Goal: Task Accomplishment & Management: Complete application form

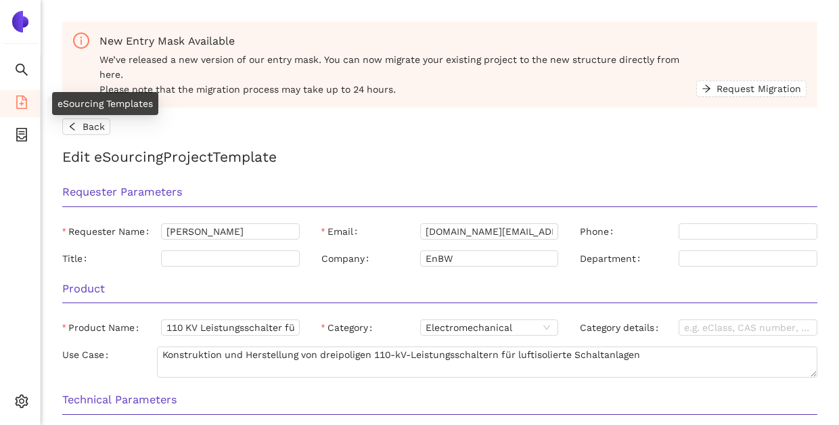
click at [20, 117] on ul "Search eSourcing Templates eSourcing Projects Settings" at bounding box center [20, 239] width 41 height 369
click at [22, 138] on icon "container" at bounding box center [21, 135] width 11 height 14
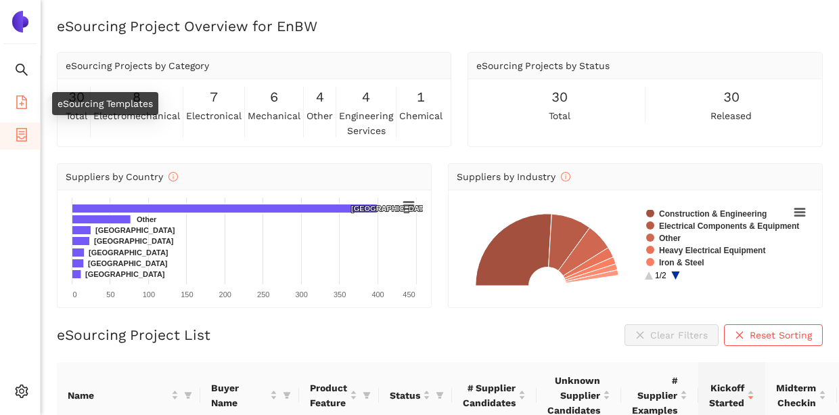
click at [23, 100] on icon "file-add" at bounding box center [22, 102] width 14 height 14
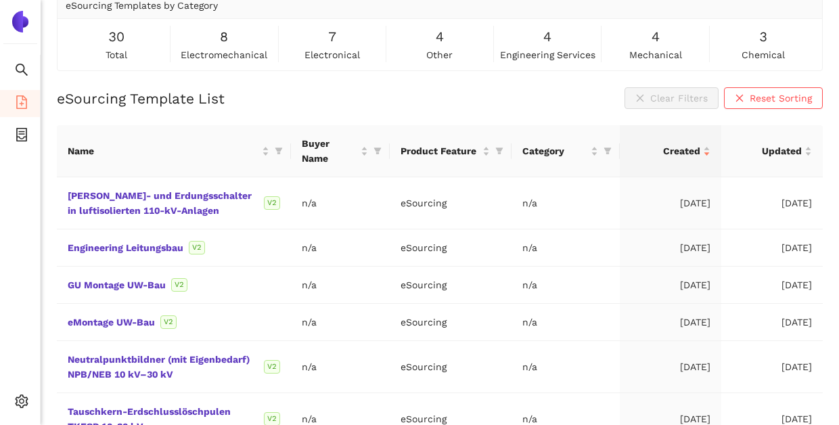
scroll to position [325, 0]
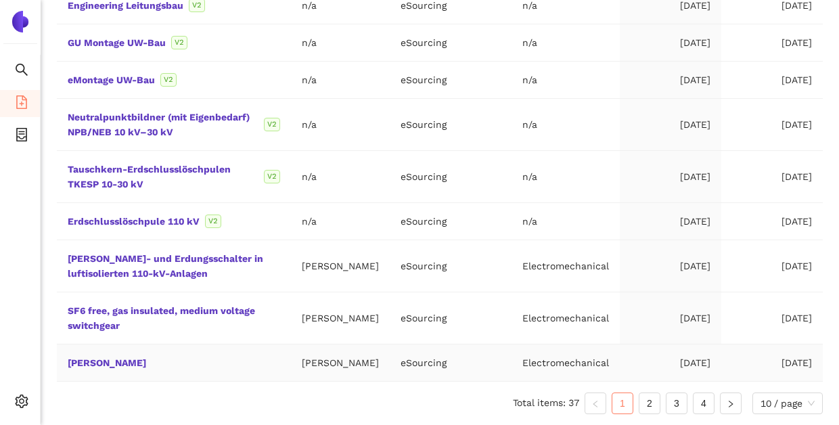
drag, startPoint x: 645, startPoint y: 400, endPoint x: 570, endPoint y: 363, distance: 83.2
click at [644, 400] on link "2" at bounding box center [649, 403] width 20 height 20
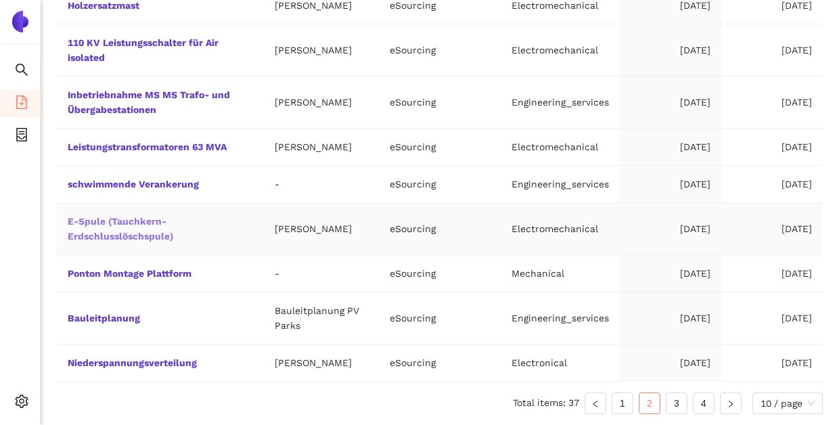
click at [0, 0] on link "E-Spule (Tauchkern-Erdschlusslöschspule)" at bounding box center [0, 0] width 0 height 0
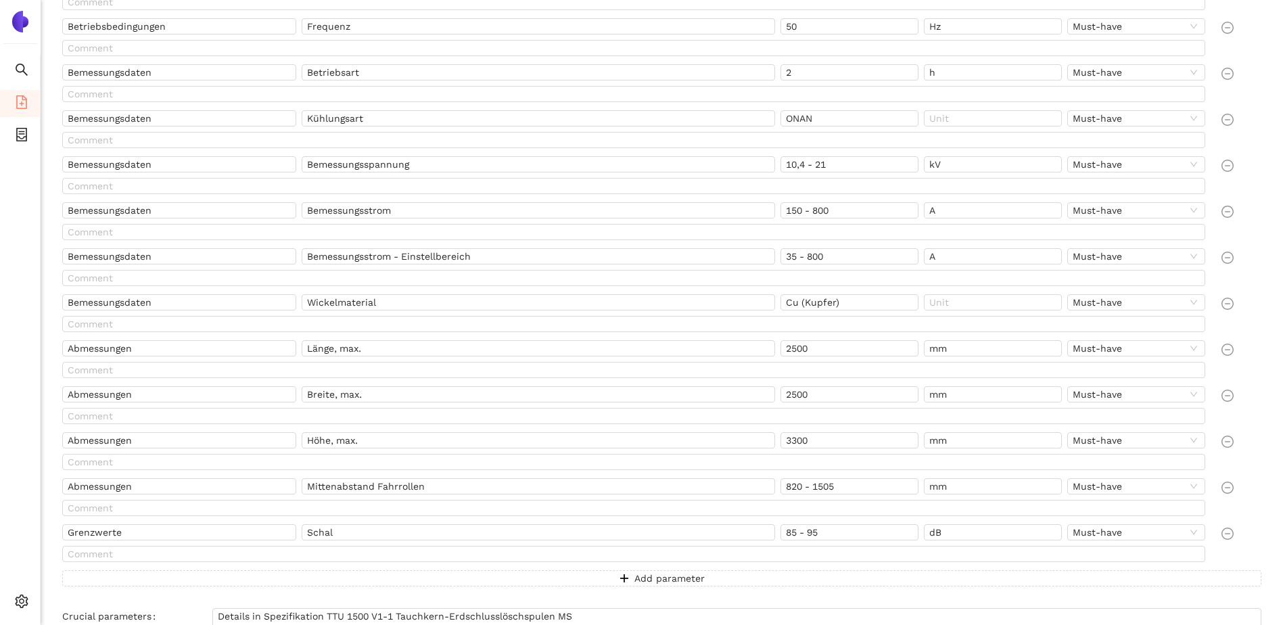
scroll to position [445, 0]
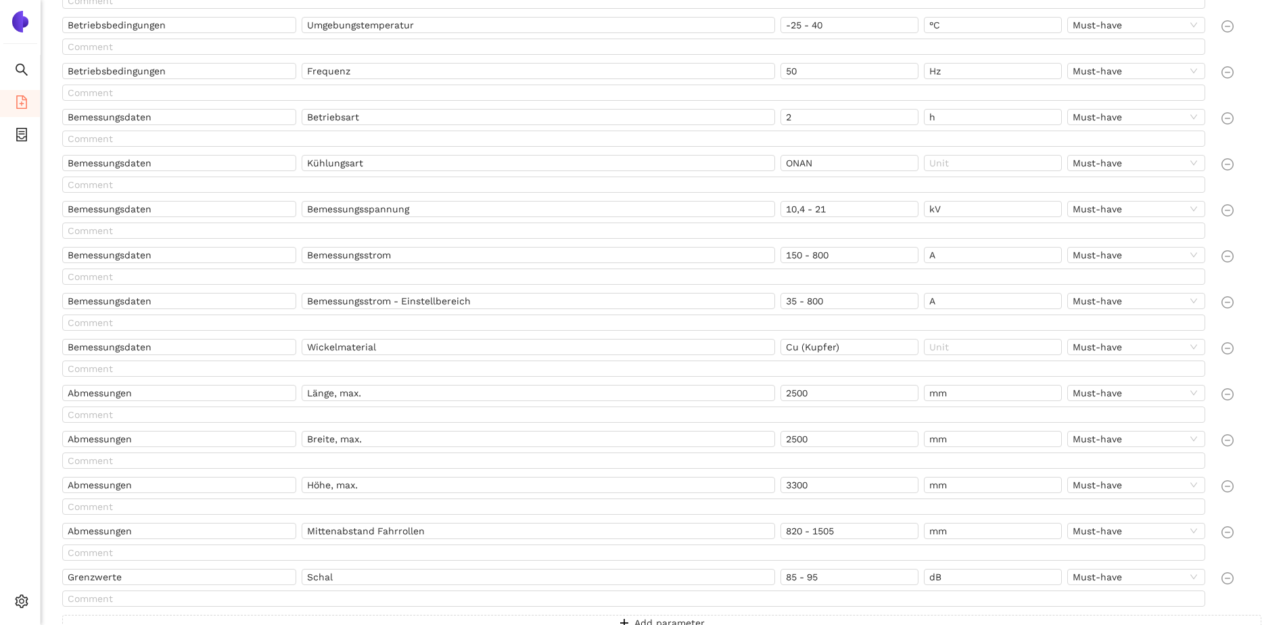
click at [838, 216] on div at bounding box center [1241, 222] width 51 height 43
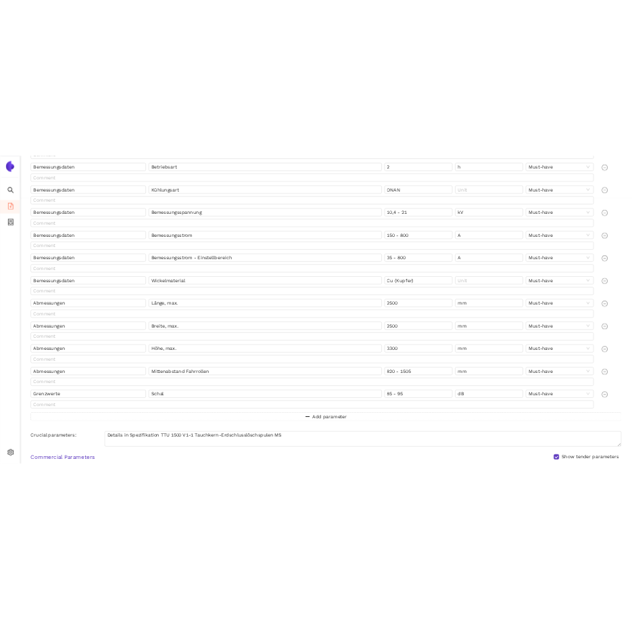
scroll to position [541, 0]
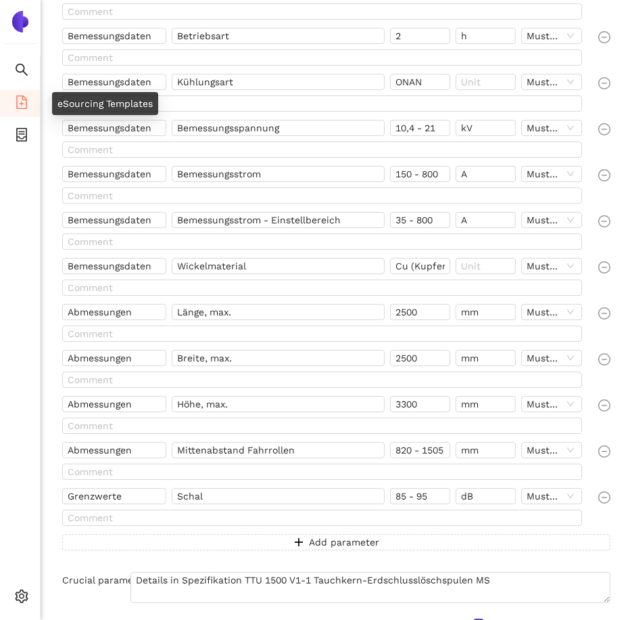
drag, startPoint x: 22, startPoint y: 109, endPoint x: 20, endPoint y: 102, distance: 7.1
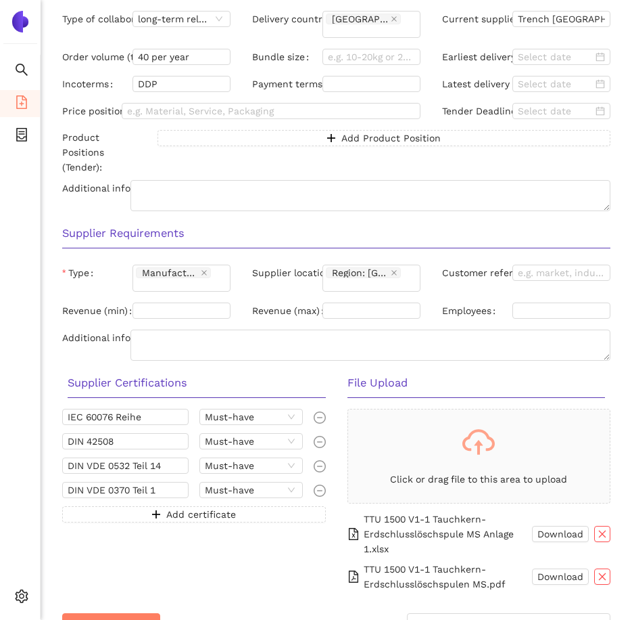
scroll to position [1207, 0]
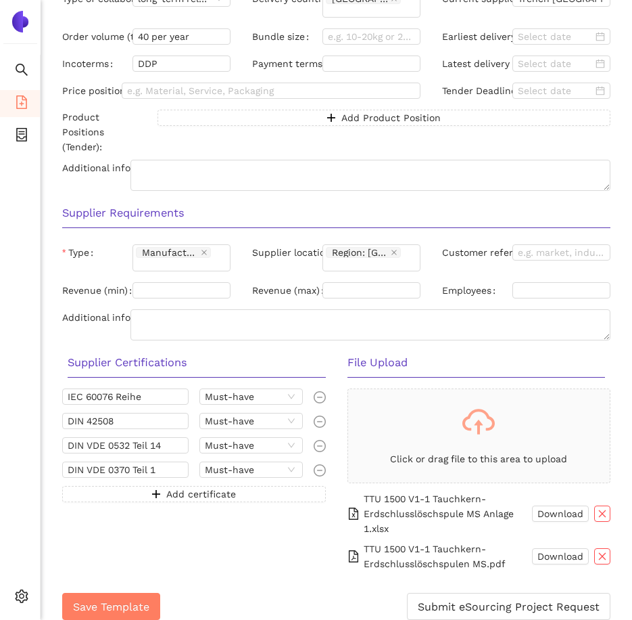
click at [488, 354] on h3 "File Upload" at bounding box center [477, 363] width 258 height 18
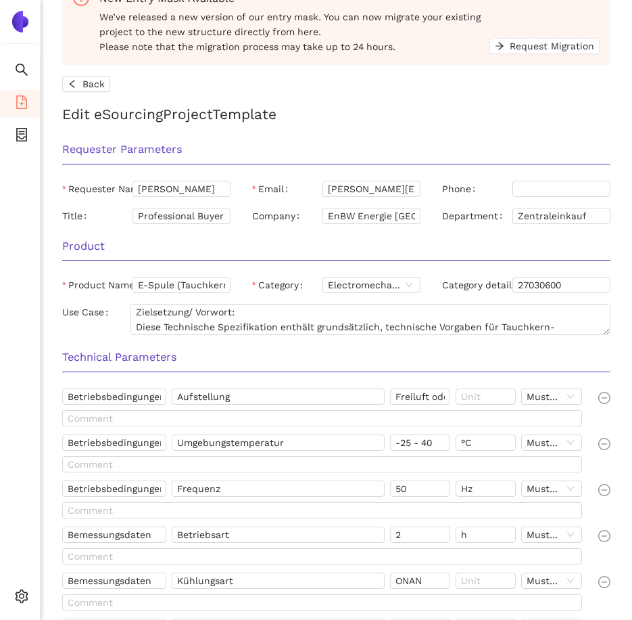
scroll to position [0, 0]
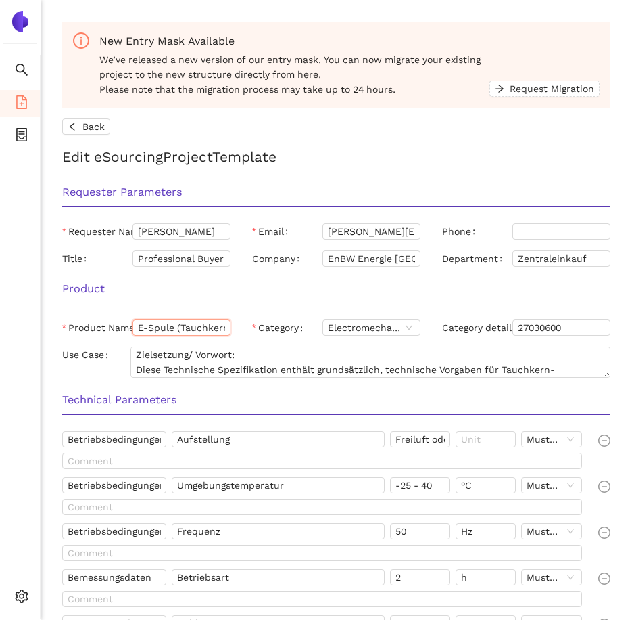
click at [166, 331] on input "E-Spule (Tauchkern-Erdschlusslöschspule)" at bounding box center [182, 327] width 98 height 16
drag, startPoint x: 180, startPoint y: 331, endPoint x: 179, endPoint y: 338, distance: 6.8
click at [179, 338] on div "Product Name E-Spule (Tauchkern-Erdschlusslöschspule)" at bounding box center [146, 330] width 190 height 22
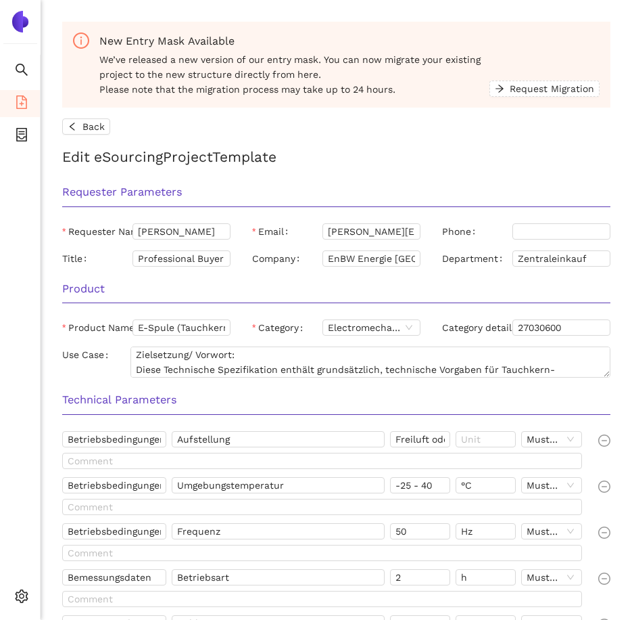
click at [431, 289] on h3 "Product" at bounding box center [336, 289] width 549 height 18
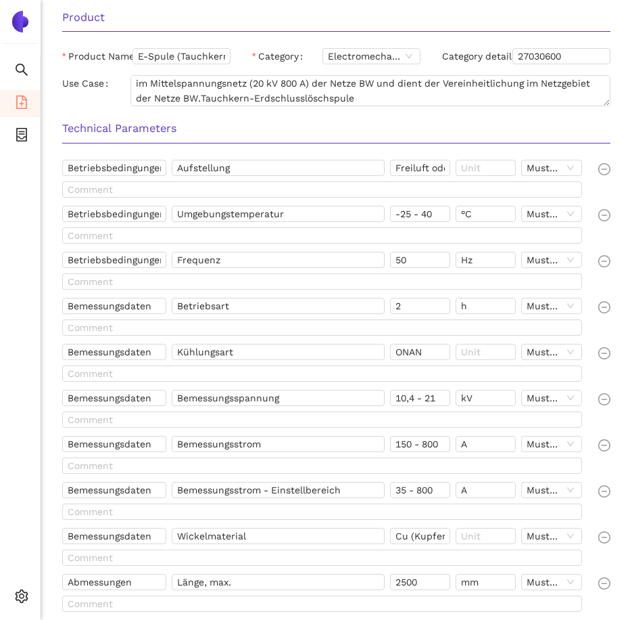
scroll to position [271, 0]
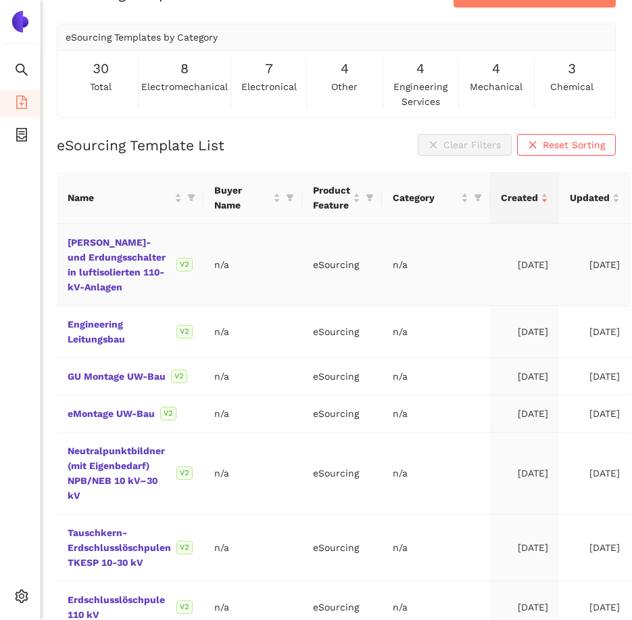
scroll to position [135, 0]
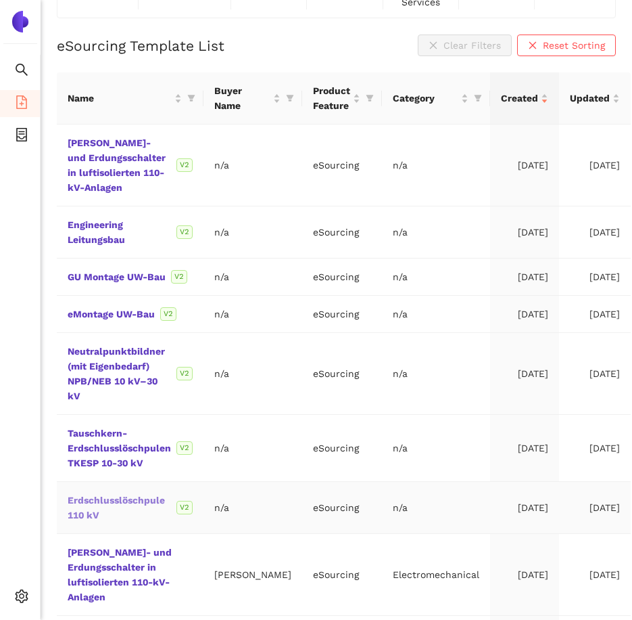
click at [0, 0] on link "Erdschlusslöschpule 110 kV" at bounding box center [0, 0] width 0 height 0
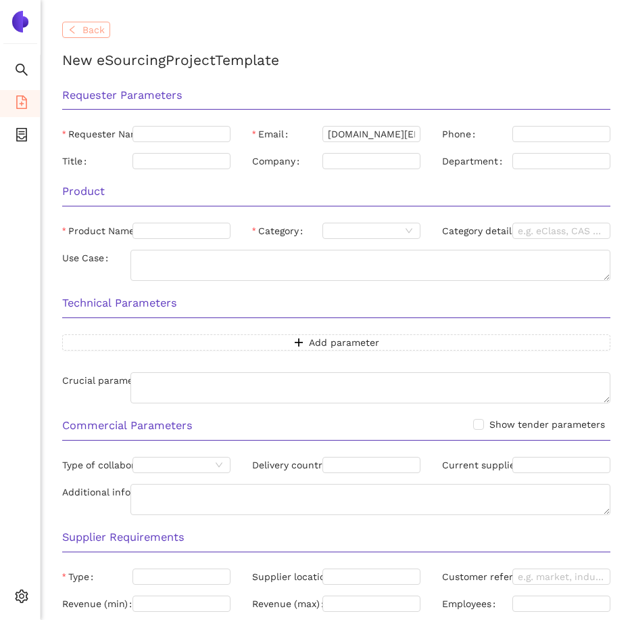
click at [87, 30] on span "Back" at bounding box center [94, 29] width 22 height 15
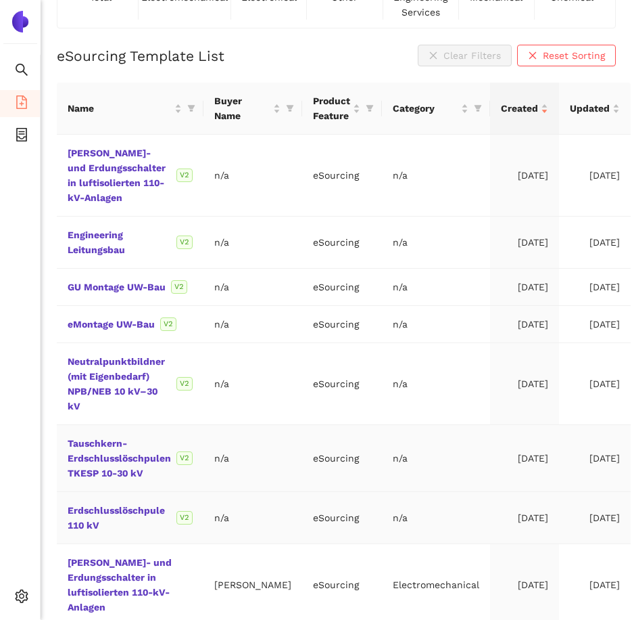
scroll to position [135, 0]
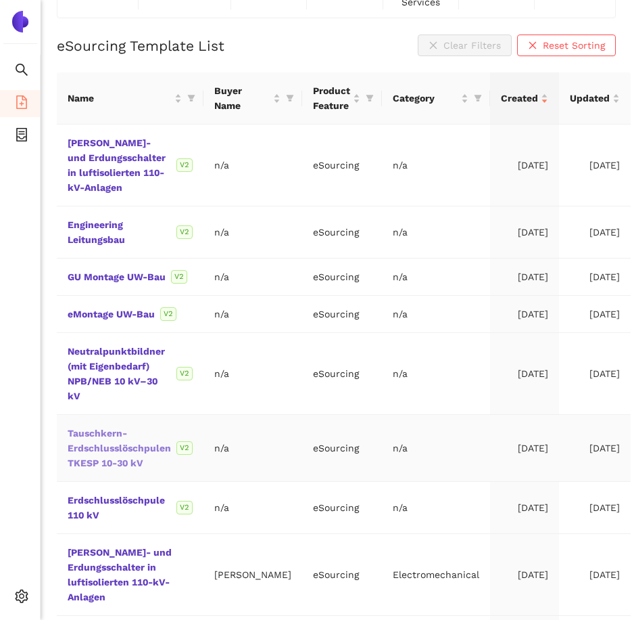
click at [0, 0] on link "Tauschkern-Erdschlusslöschpulen TKESP 10-30 kV" at bounding box center [0, 0] width 0 height 0
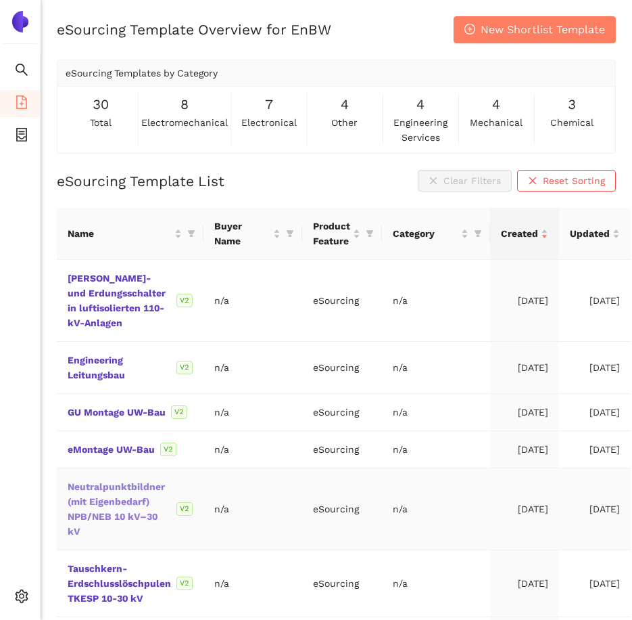
click at [0, 0] on link "Neutralpunktbildner (mit Eigenbedarf) NPB/NEB 10 kV–30 kV" at bounding box center [0, 0] width 0 height 0
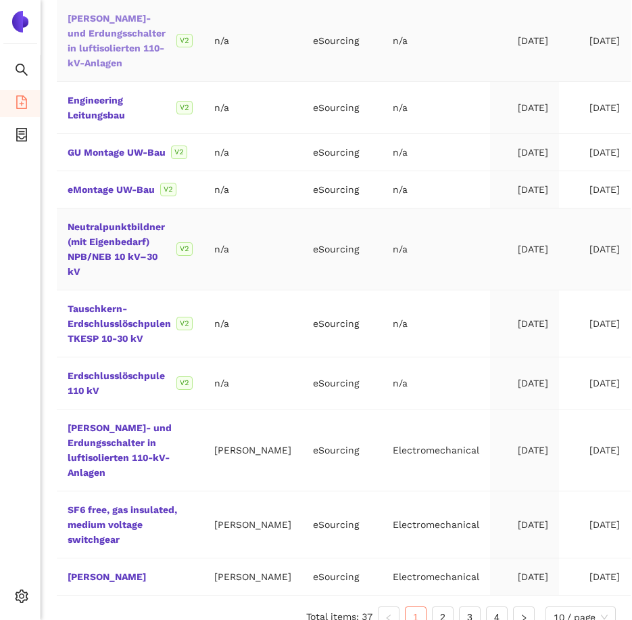
scroll to position [271, 0]
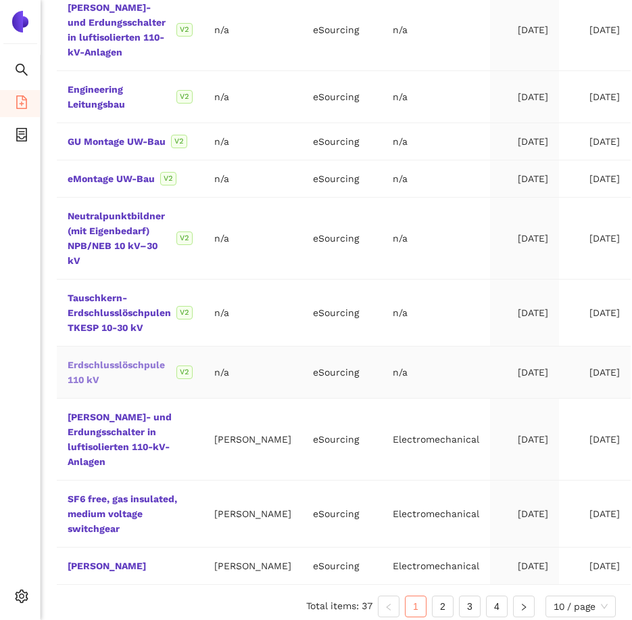
click at [0, 0] on link "Erdschlusslöschpule 110 kV" at bounding box center [0, 0] width 0 height 0
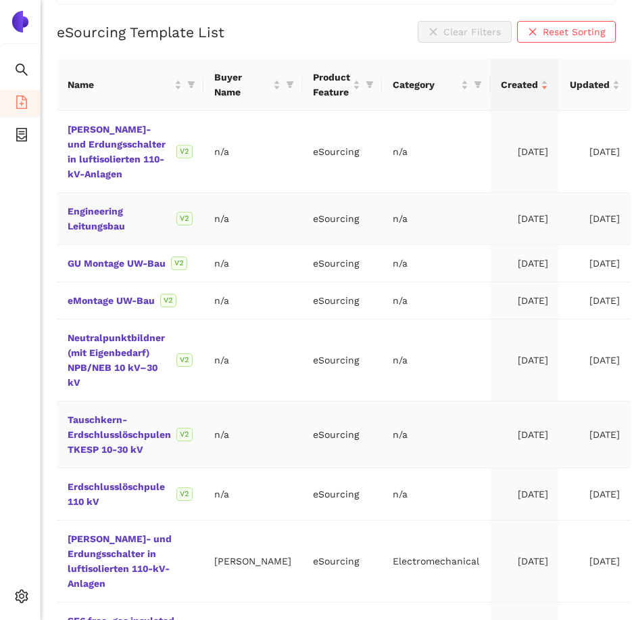
scroll to position [271, 0]
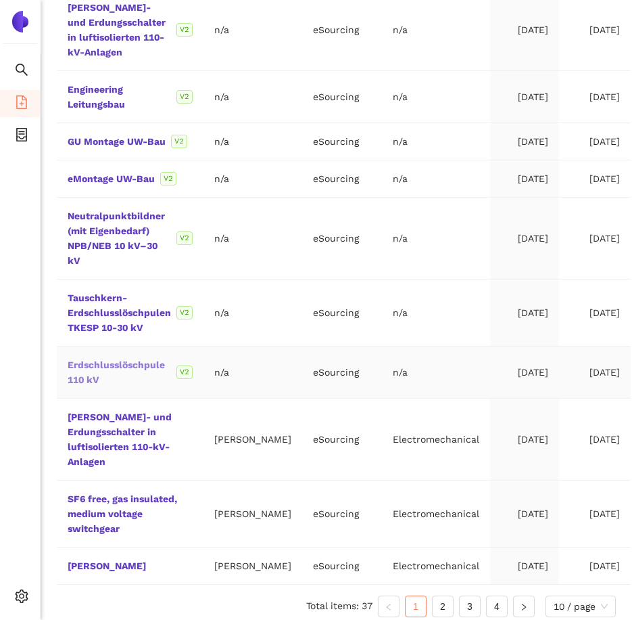
click at [0, 0] on link "Erdschlusslöschpule 110 kV" at bounding box center [0, 0] width 0 height 0
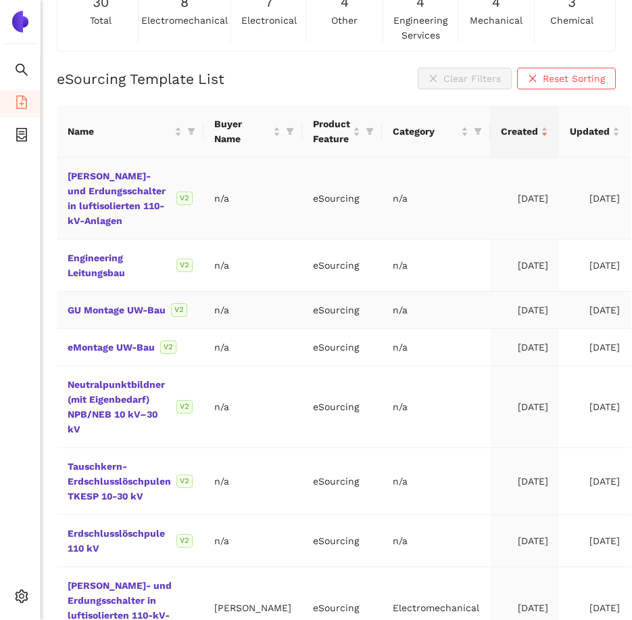
scroll to position [135, 0]
